Goal: Navigation & Orientation: Find specific page/section

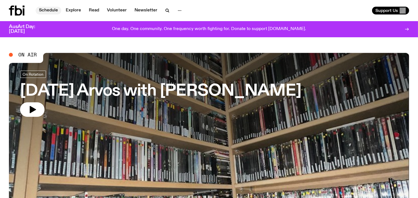
click at [50, 9] on link "Schedule" at bounding box center [49, 11] width 26 height 8
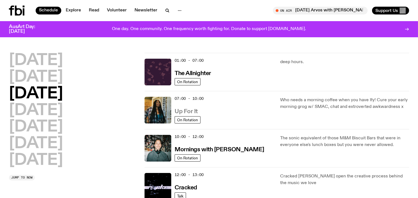
click at [182, 111] on h3 "Up For It" at bounding box center [186, 112] width 23 height 6
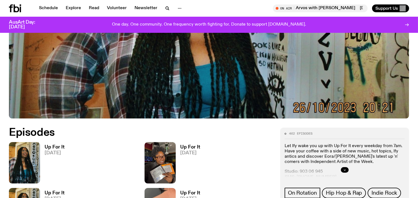
scroll to position [195, 0]
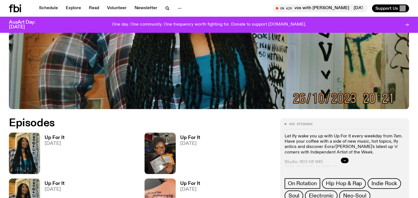
click at [50, 136] on h3 "Up For It" at bounding box center [55, 138] width 20 height 5
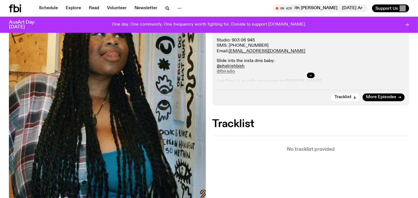
scroll to position [138, 0]
